Goal: Transaction & Acquisition: Purchase product/service

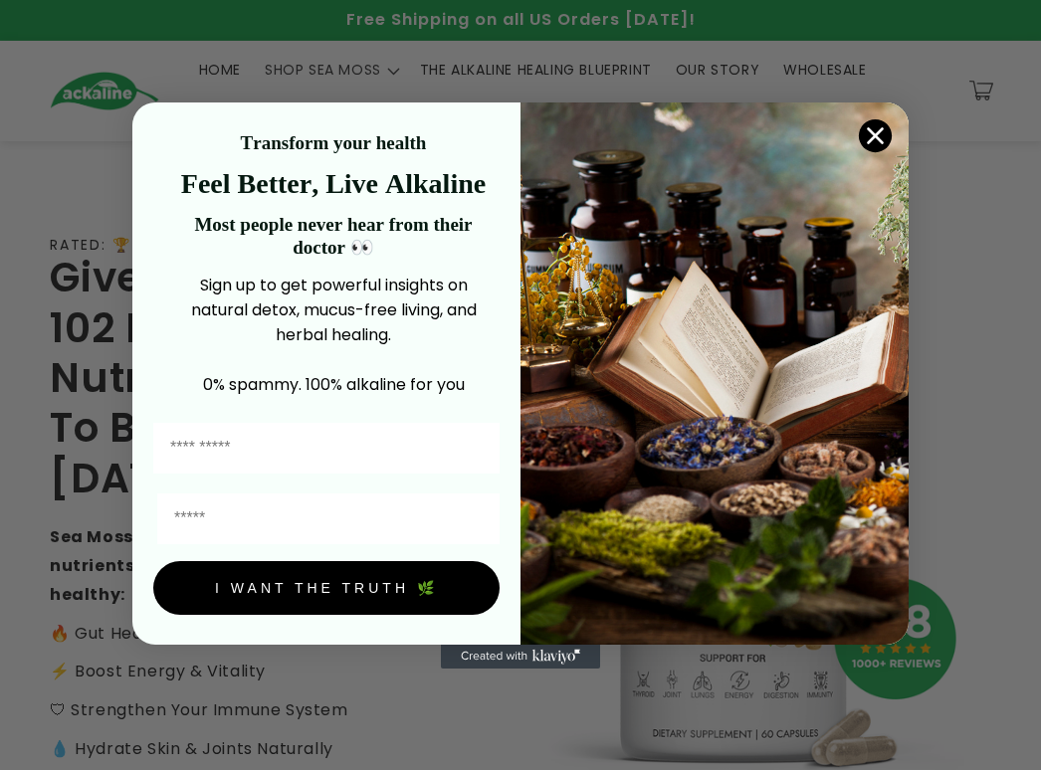
click at [90, 128] on circle "Close dialog" at bounding box center [875, 134] width 33 height 33
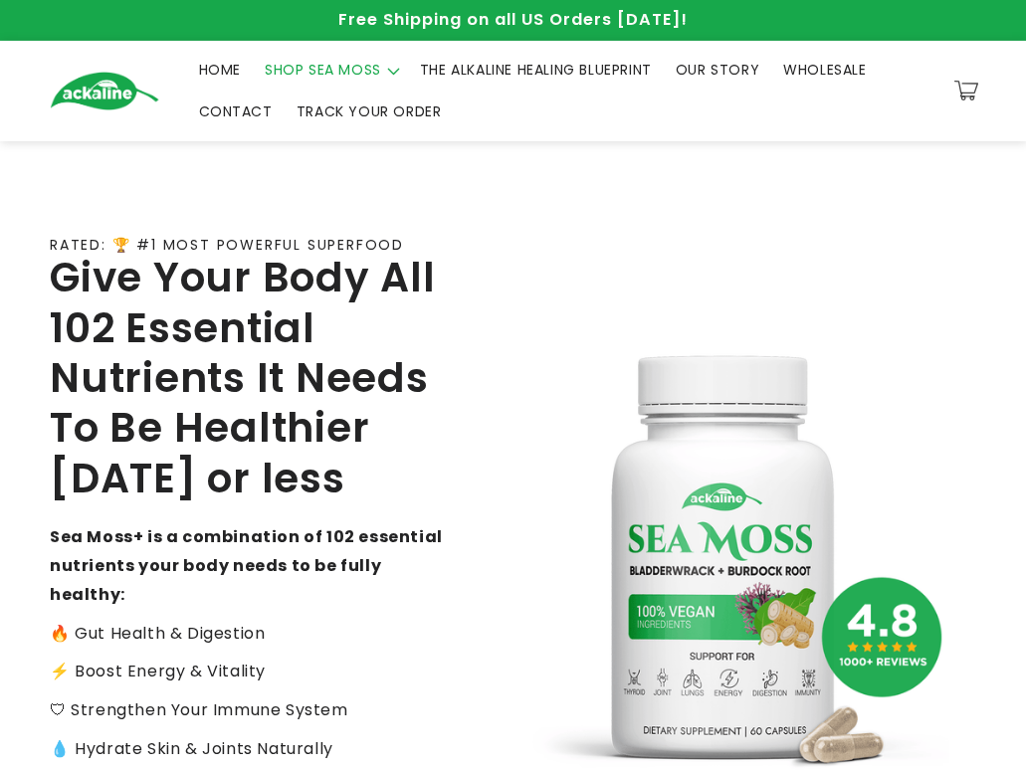
click at [90, 64] on span "SHOP SEA MOSS" at bounding box center [323, 70] width 116 height 18
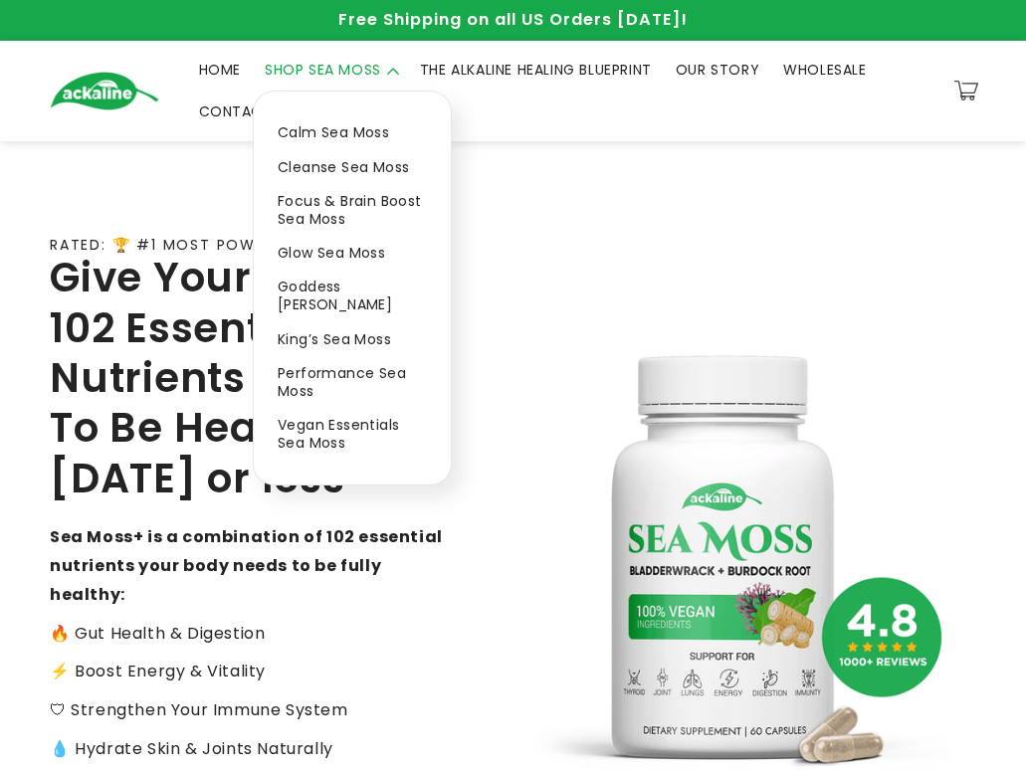
click at [90, 129] on link "Calm Sea Moss" at bounding box center [352, 132] width 197 height 34
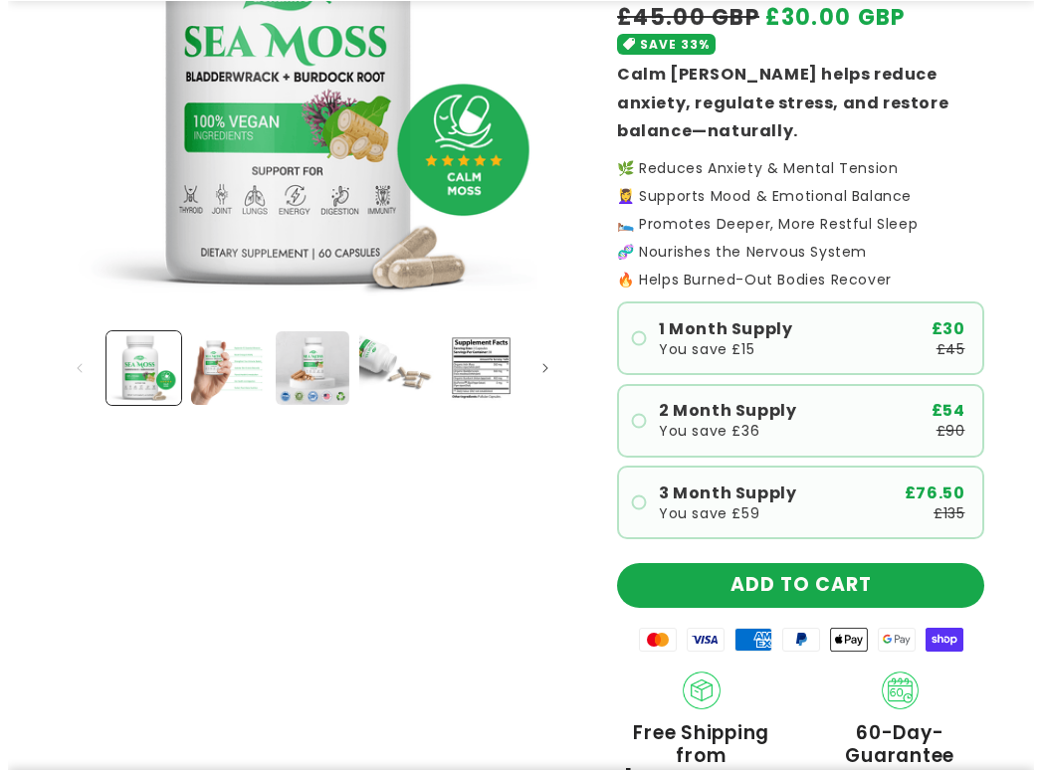
scroll to position [498, 0]
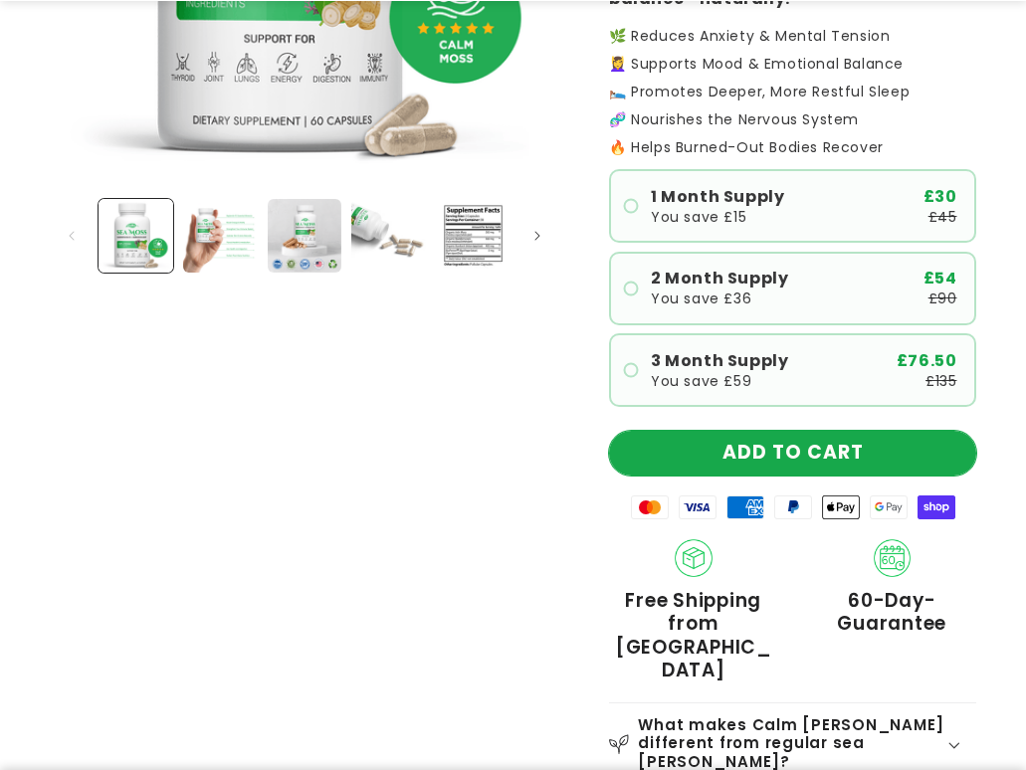
click at [805, 431] on button "ADD TO CART" at bounding box center [792, 453] width 367 height 45
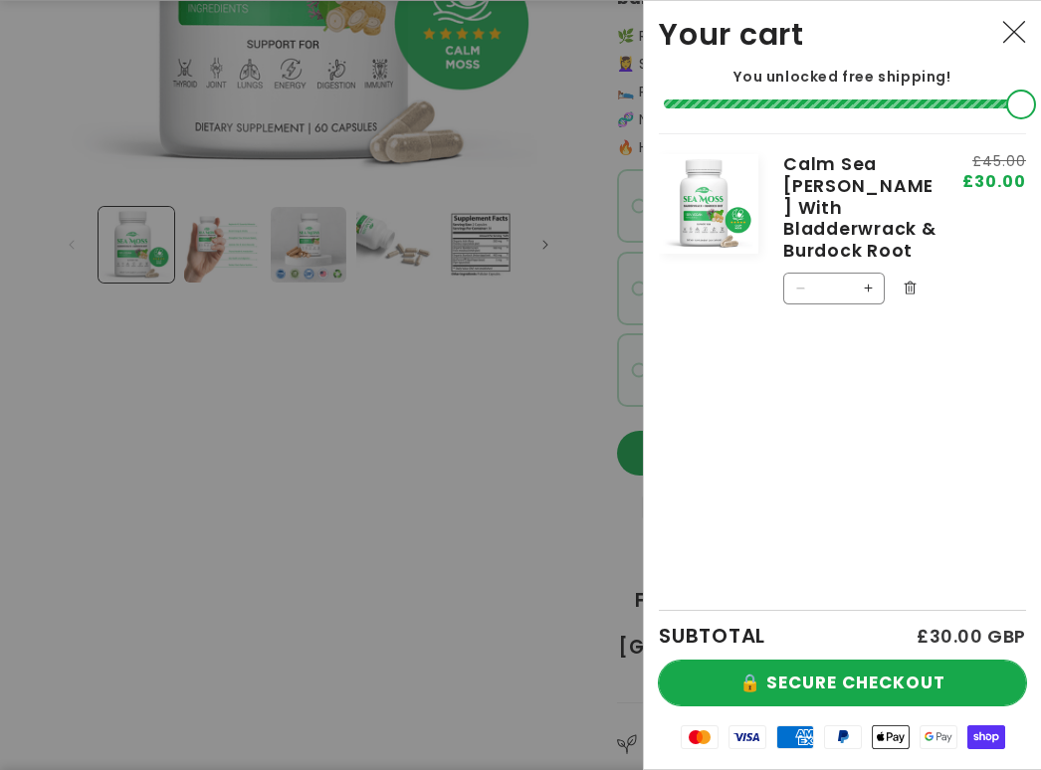
click at [917, 677] on button "🔒 SECURE CHECKOUT" at bounding box center [842, 683] width 367 height 45
